Goal: Information Seeking & Learning: Check status

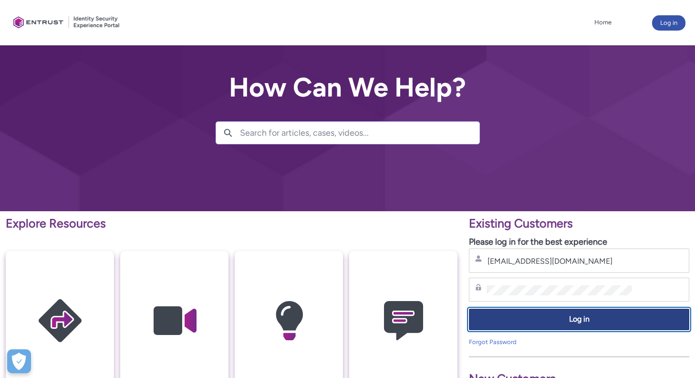
click at [585, 321] on span "Log in" at bounding box center [579, 319] width 208 height 11
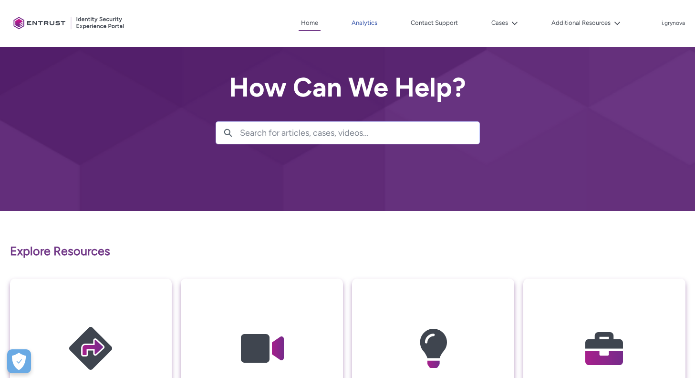
click at [366, 22] on link "Analytics" at bounding box center [364, 23] width 31 height 14
click at [503, 20] on button "Cases" at bounding box center [504, 23] width 31 height 14
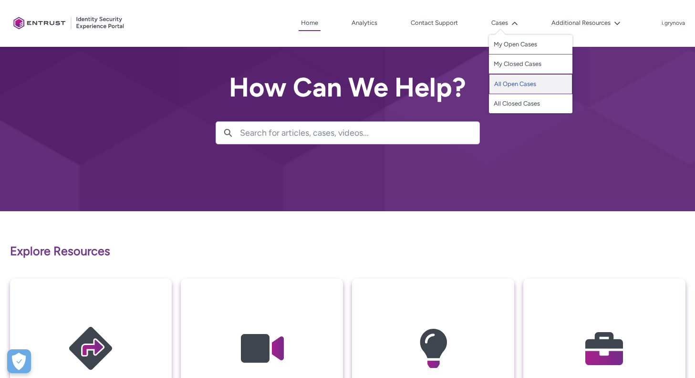
click at [502, 85] on link "All Open Cases" at bounding box center [531, 84] width 84 height 20
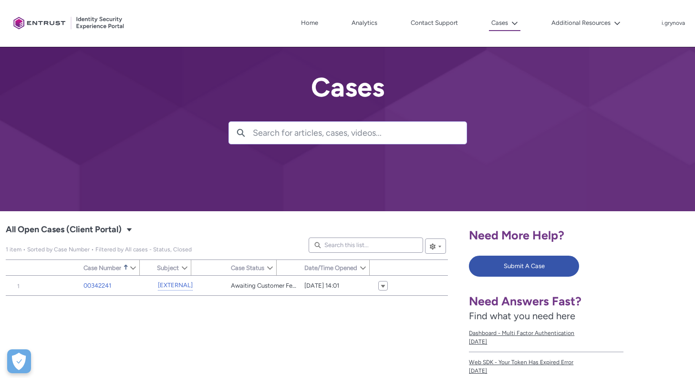
type input "162"
type input "177"
type input "272"
type input "204"
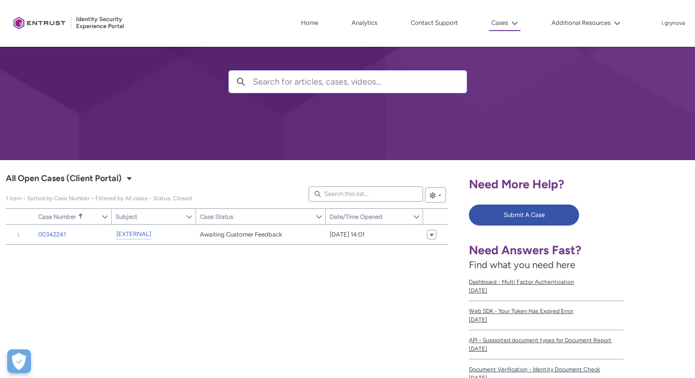
scroll to position [56, 0]
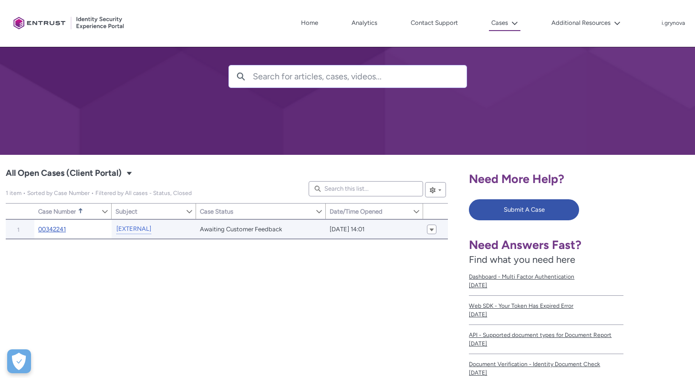
click at [58, 228] on link "00342241" at bounding box center [52, 229] width 28 height 10
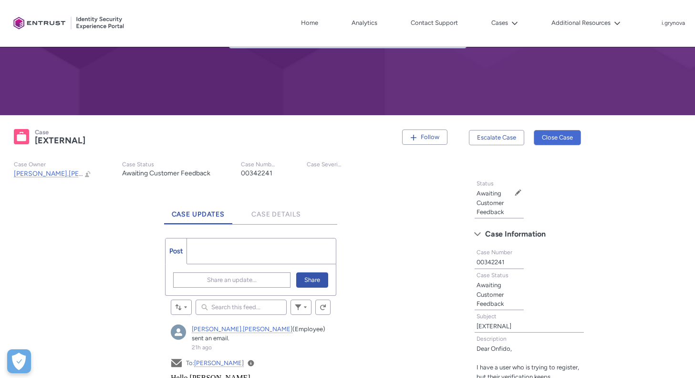
scroll to position [95, 0]
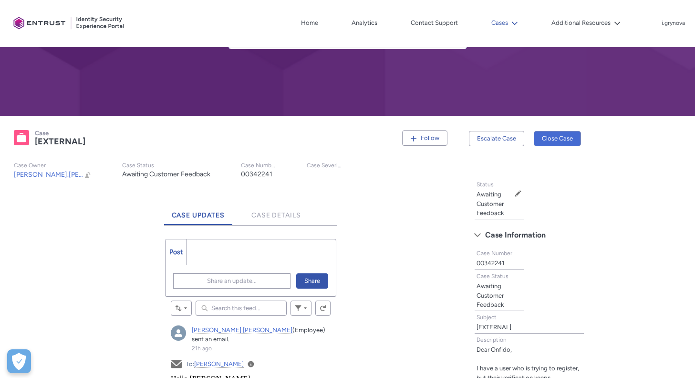
click at [505, 25] on button "Cases" at bounding box center [504, 23] width 31 height 14
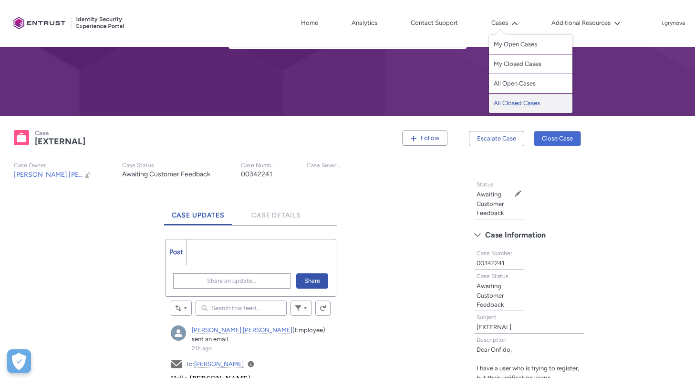
click at [499, 100] on link "All Closed Cases" at bounding box center [531, 103] width 84 height 19
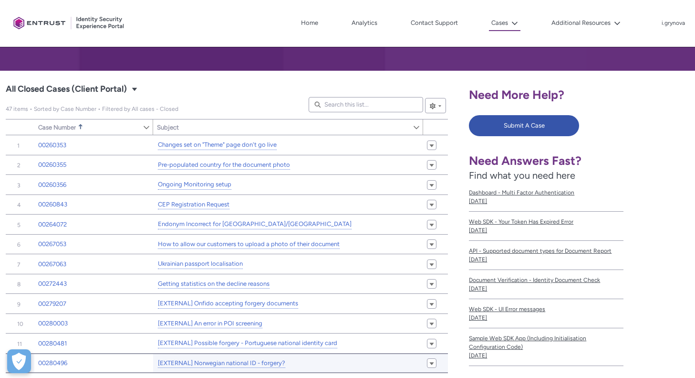
scroll to position [71, 0]
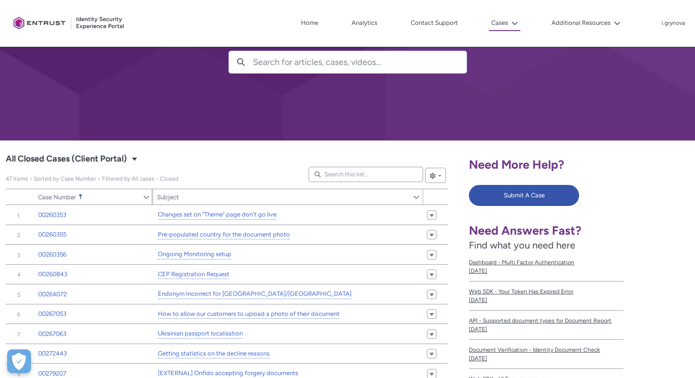
click at [76, 199] on link "Sort Case Number" at bounding box center [88, 196] width 108 height 15
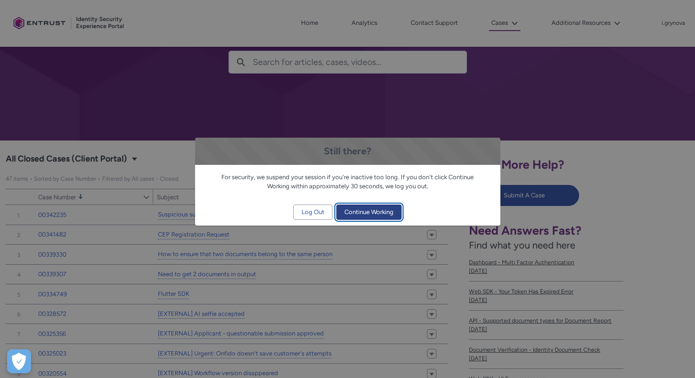
click at [365, 210] on span "Continue Working" at bounding box center [369, 212] width 49 height 14
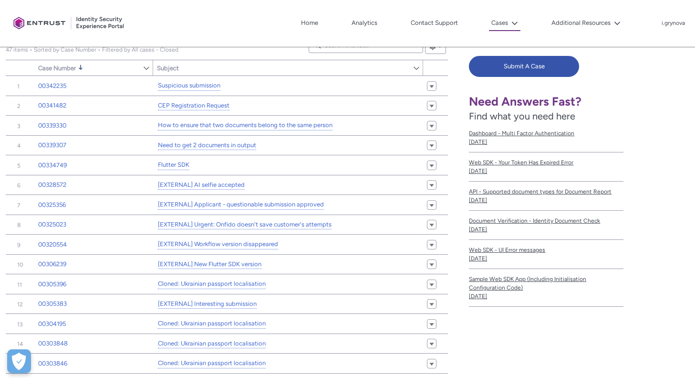
scroll to position [200, 0]
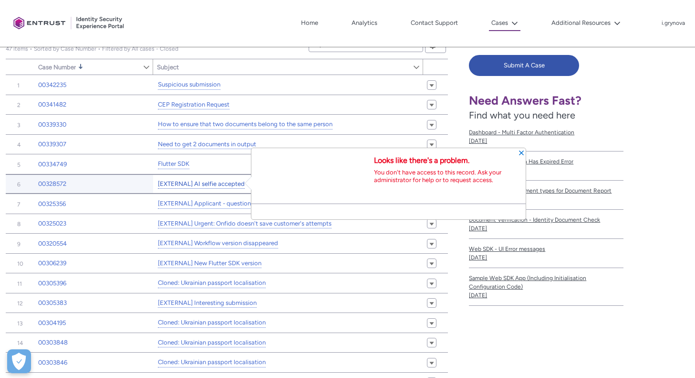
click at [221, 185] on link "[EXTERNAL] AI selfie accepted" at bounding box center [201, 184] width 87 height 10
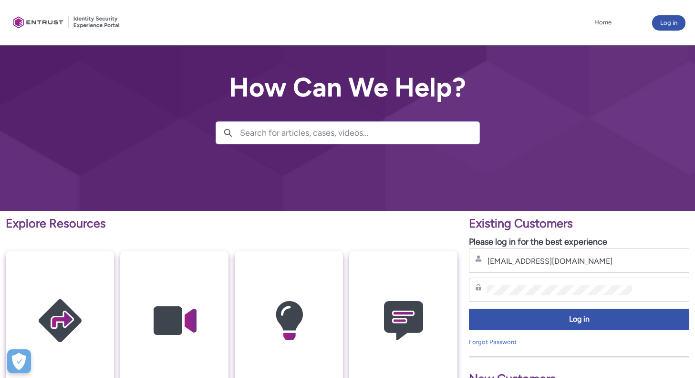
click at [556, 325] on button "Log in" at bounding box center [579, 318] width 220 height 21
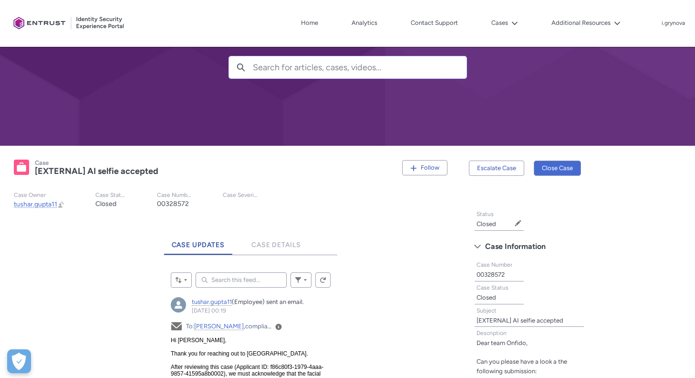
scroll to position [70, 0]
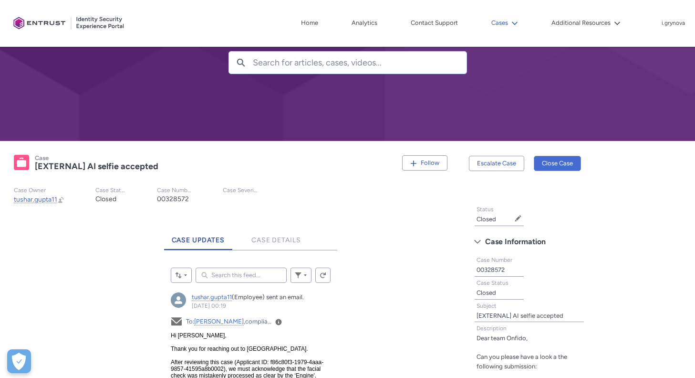
click at [505, 24] on button "Cases" at bounding box center [504, 23] width 31 height 14
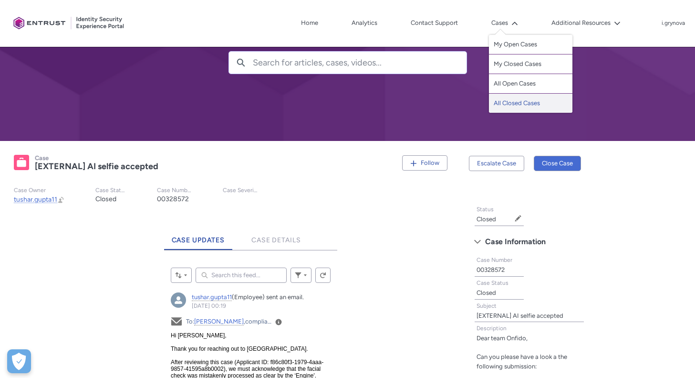
click at [517, 107] on link "All Closed Cases" at bounding box center [531, 103] width 84 height 19
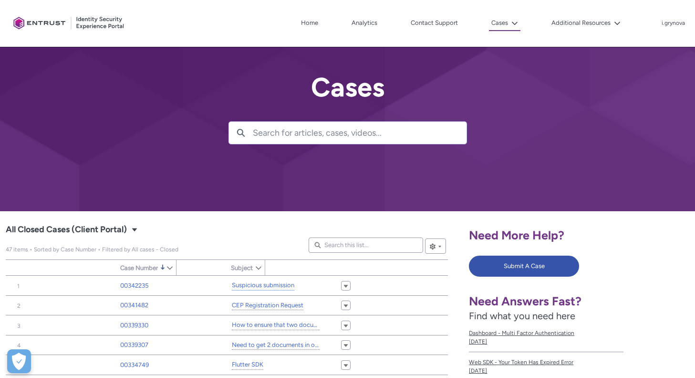
type input "249"
type input "566"
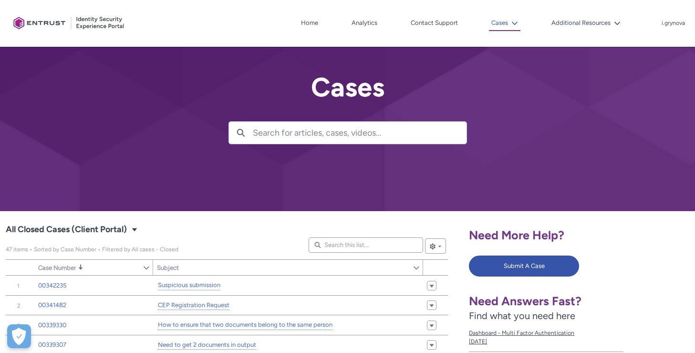
click at [517, 23] on icon at bounding box center [515, 22] width 6 height 3
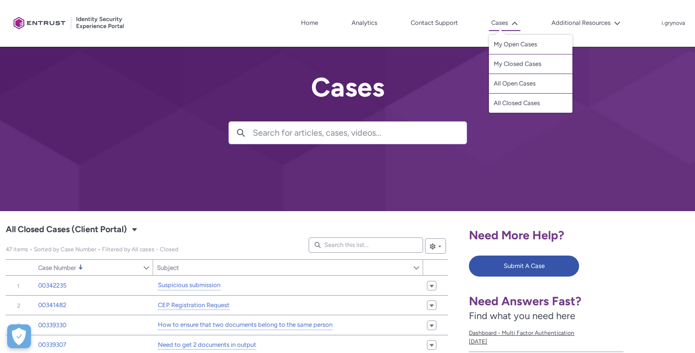
click at [477, 167] on div at bounding box center [347, 105] width 695 height 211
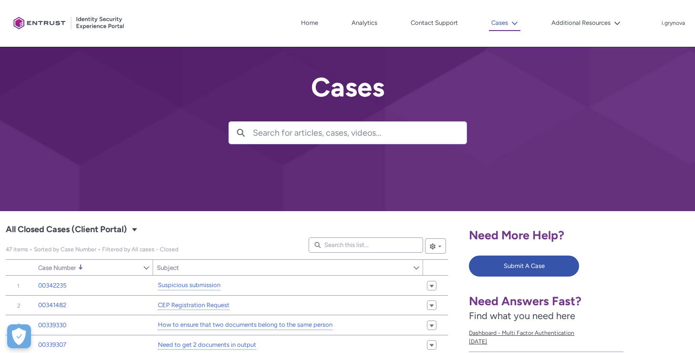
click at [499, 24] on button "Cases" at bounding box center [504, 23] width 31 height 15
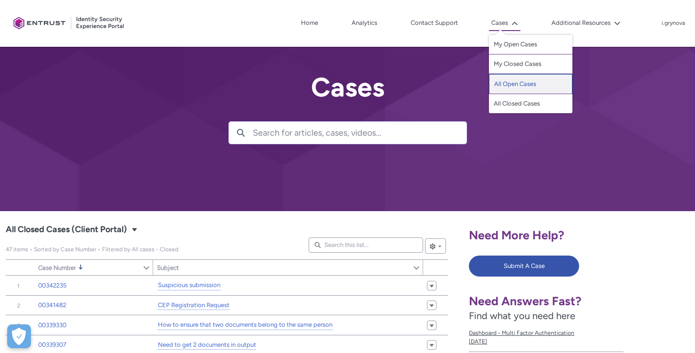
click at [499, 87] on link "All Open Cases" at bounding box center [531, 84] width 84 height 20
